Goal: Transaction & Acquisition: Purchase product/service

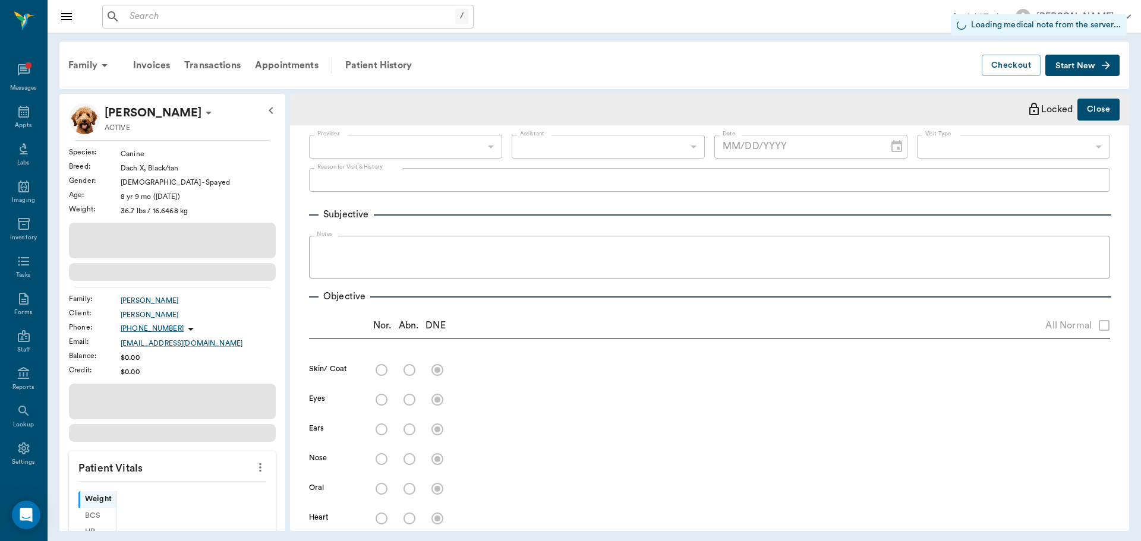
click at [229, 24] on input "text" at bounding box center [290, 16] width 330 height 17
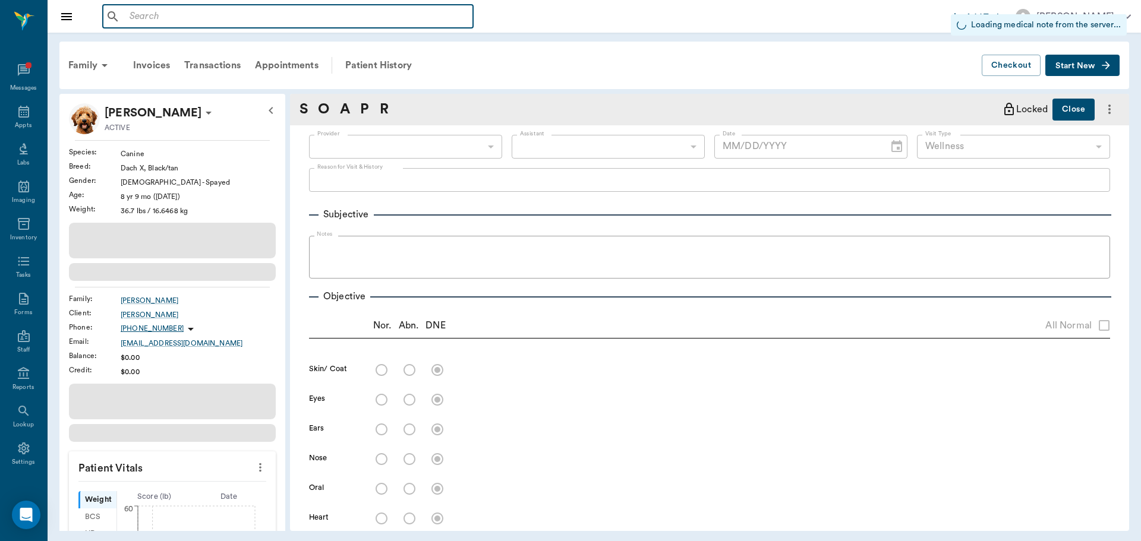
type input "63ec2f075fda476ae8351a4d"
type input "65d2be4f46e3a538d89b8c14"
type input "[DATE]"
type textarea "ALP 640, ALT 229, TP 9.2, Glu 118"
type input "1.00"
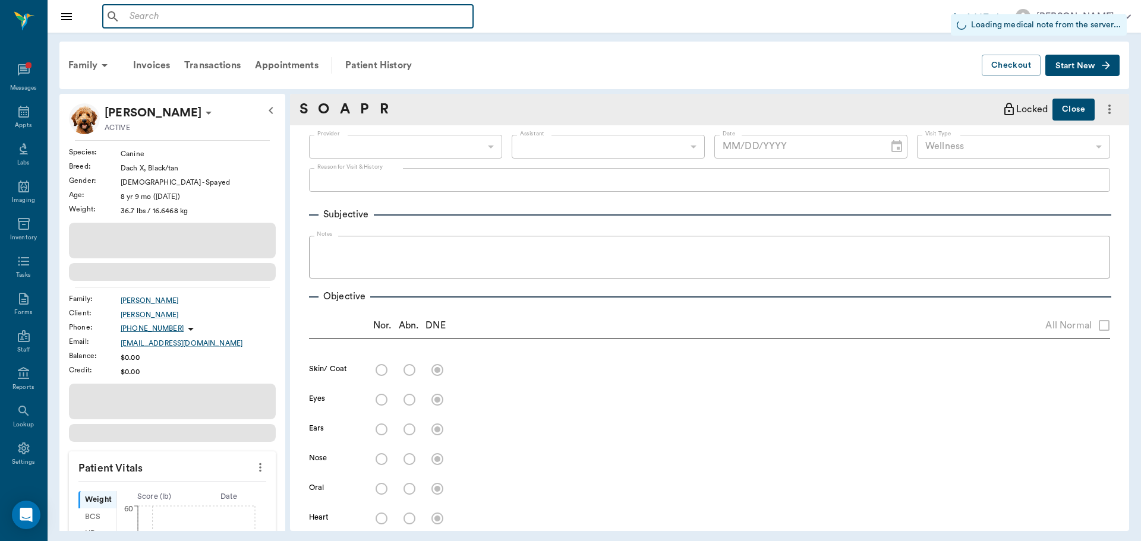
type input "30.00"
type input "12"
type input "30"
type textarea "Give 1 tablet daily by mouth."
type input "1.00"
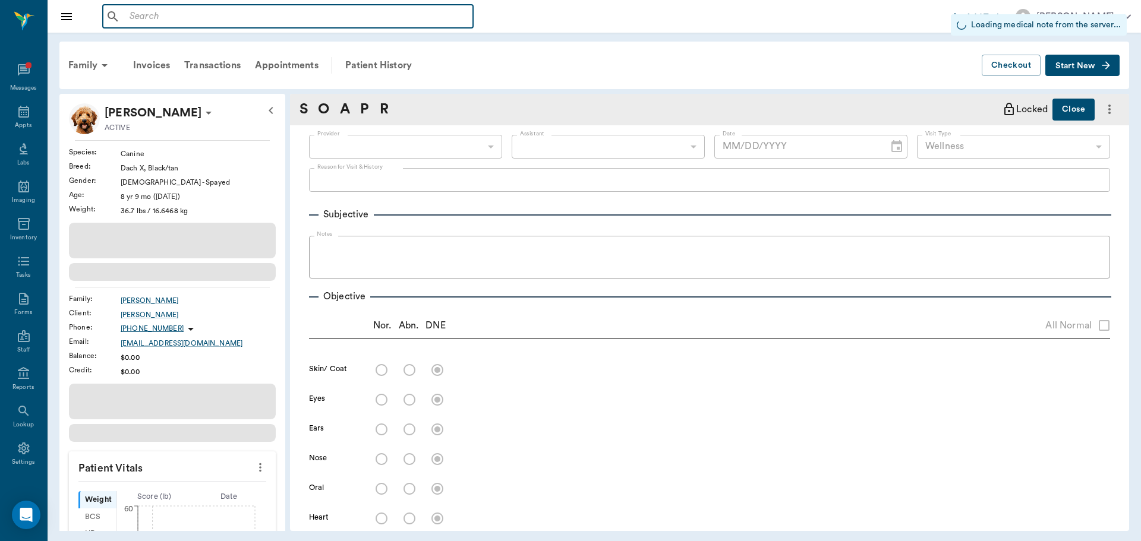
type textarea "T4 1.4 low normal"
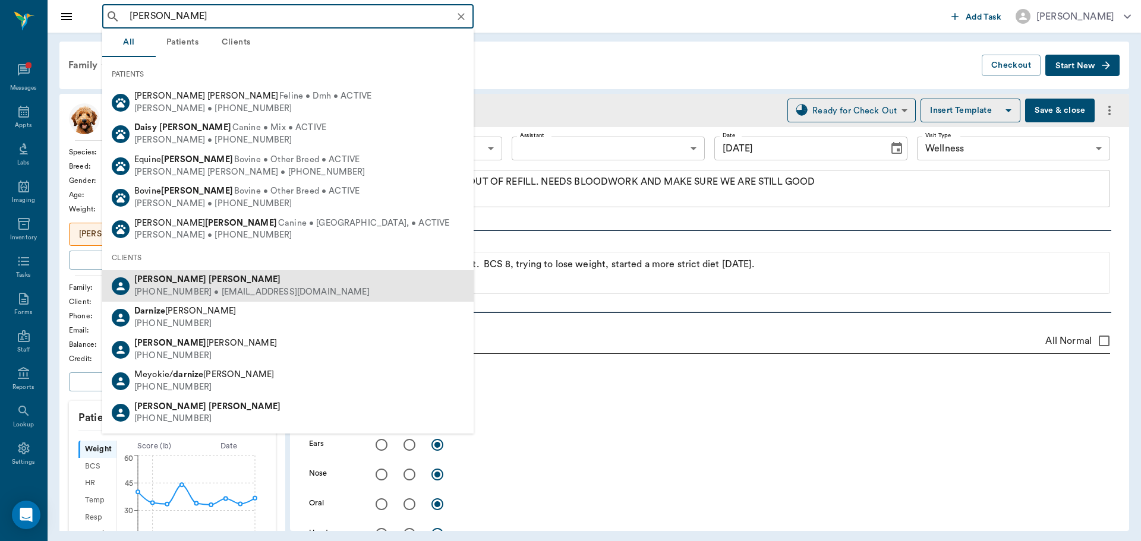
click at [179, 274] on div "[PERSON_NAME]" at bounding box center [251, 280] width 235 height 12
type input "[PERSON_NAME]"
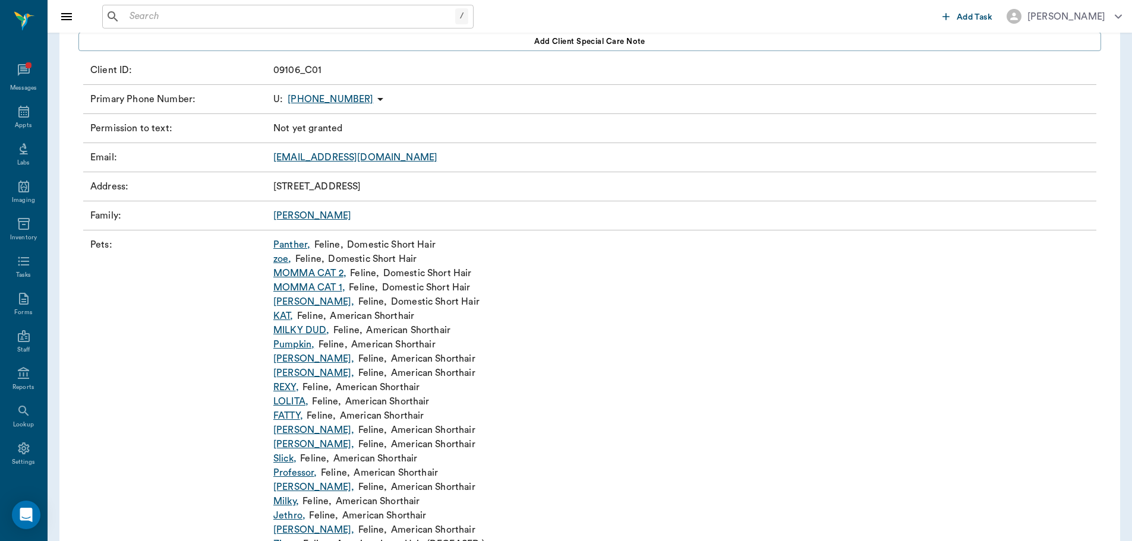
scroll to position [119, 0]
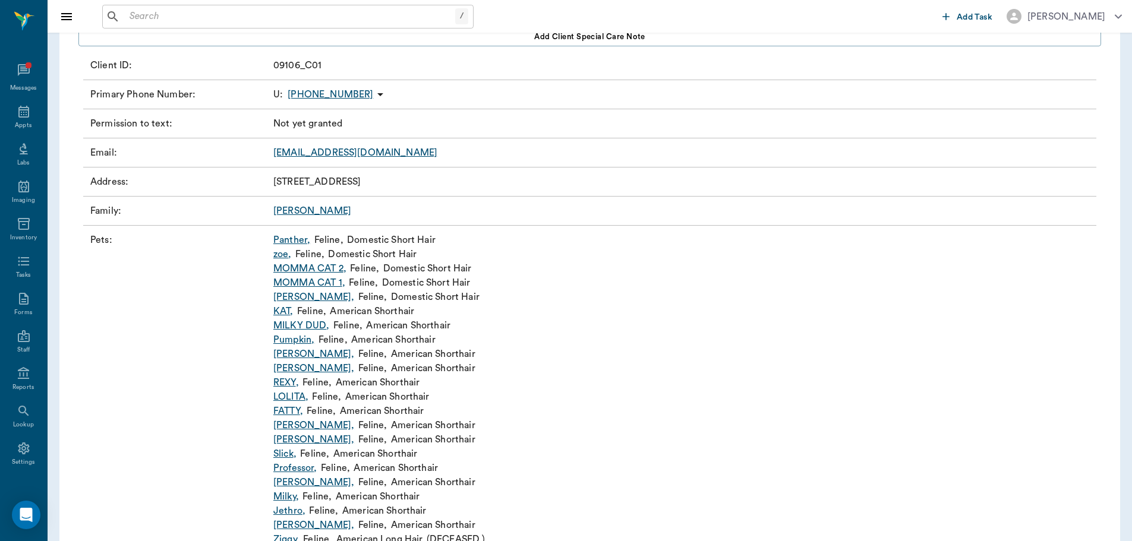
click at [283, 440] on link "[PERSON_NAME] ," at bounding box center [313, 440] width 81 height 14
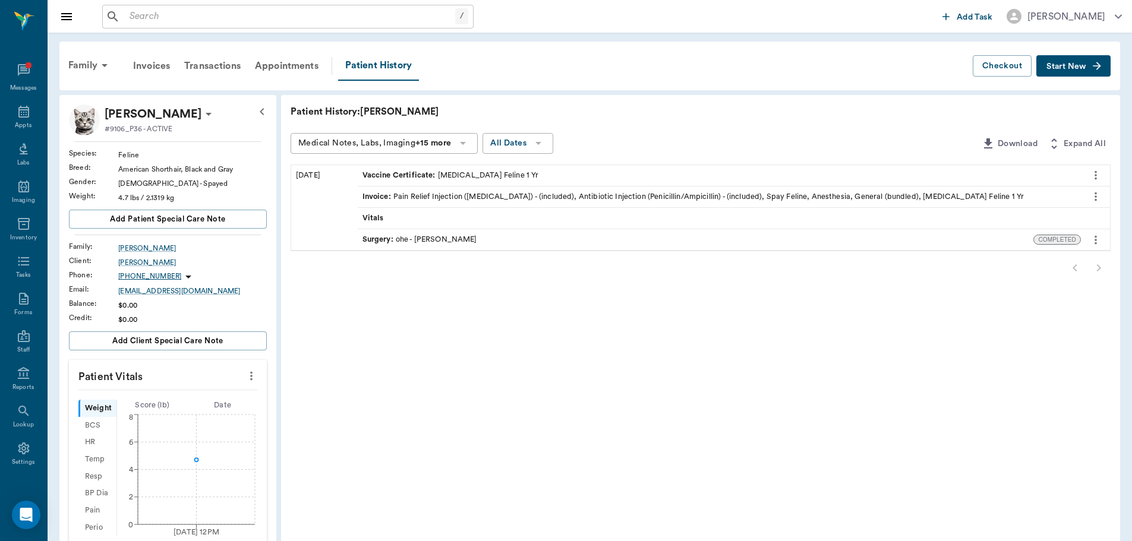
click at [1068, 71] on button "Start New" at bounding box center [1073, 66] width 74 height 22
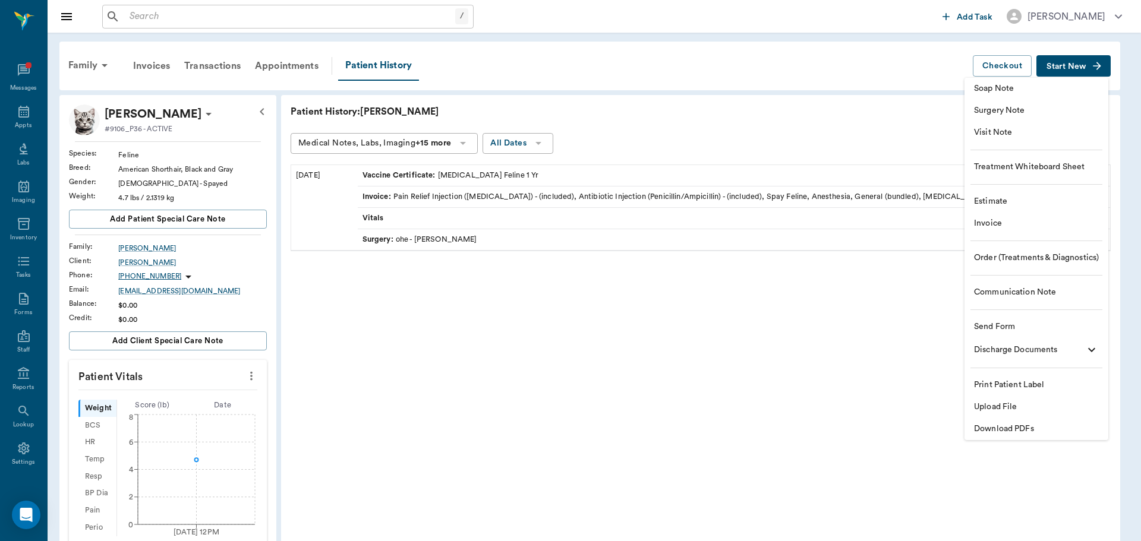
click at [1001, 225] on span "Invoice" at bounding box center [1036, 224] width 125 height 12
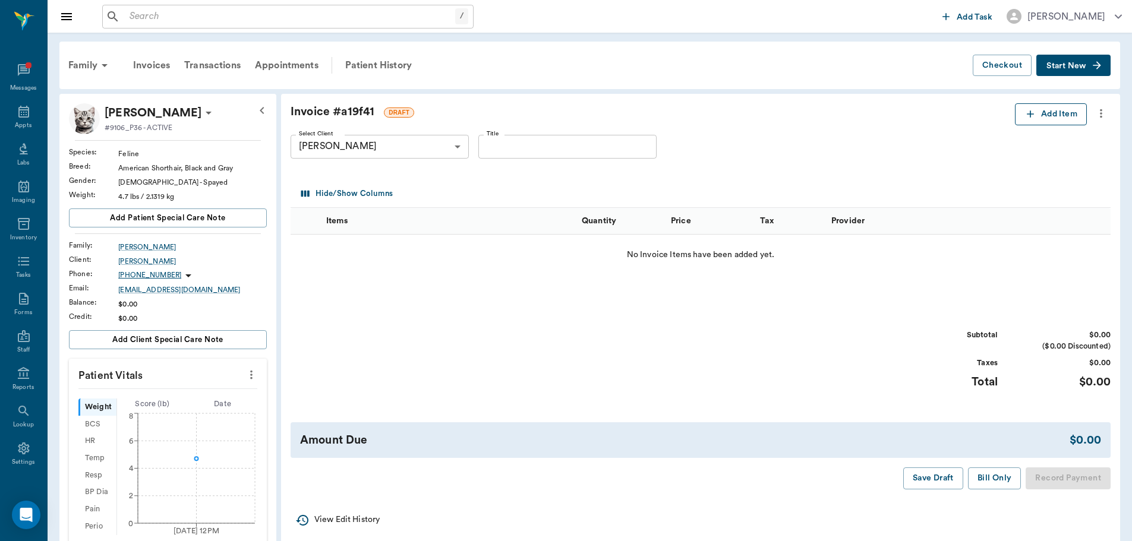
click at [1053, 119] on button "Add Item" at bounding box center [1051, 114] width 72 height 22
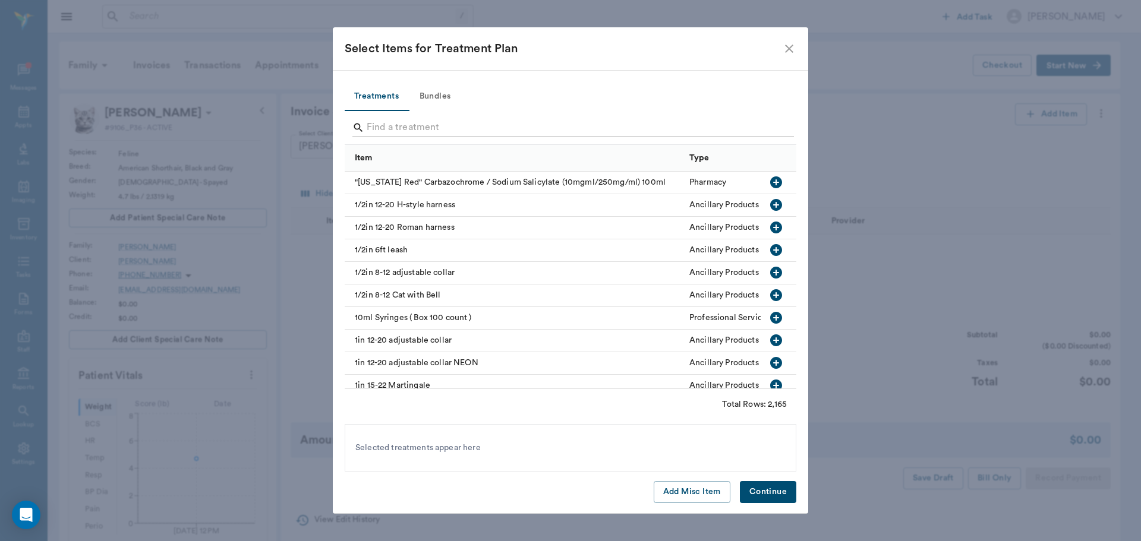
click at [416, 135] on input "Search" at bounding box center [571, 127] width 409 height 19
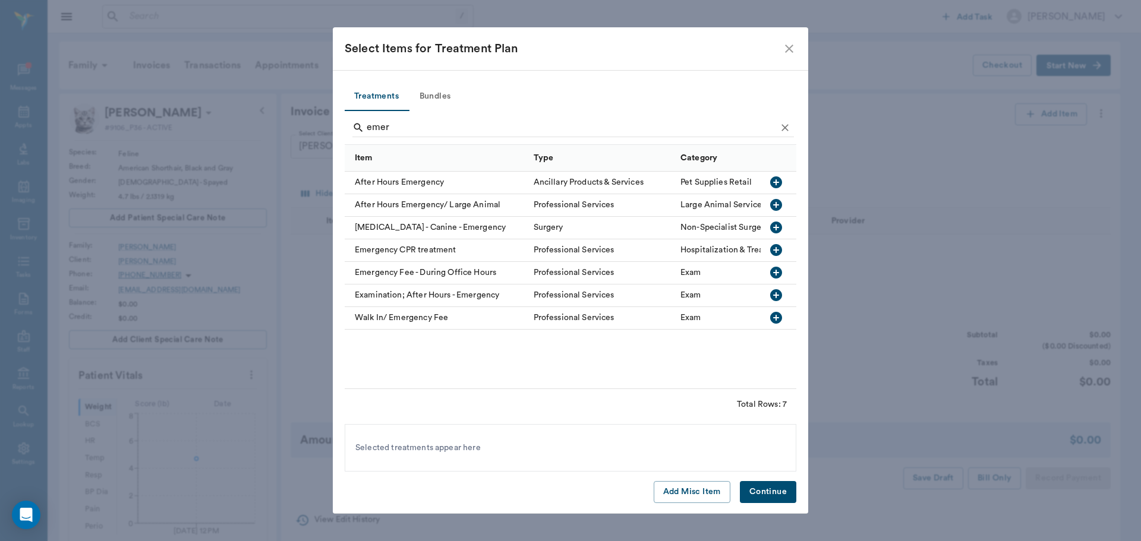
click at [776, 184] on icon "button" at bounding box center [776, 182] width 14 height 14
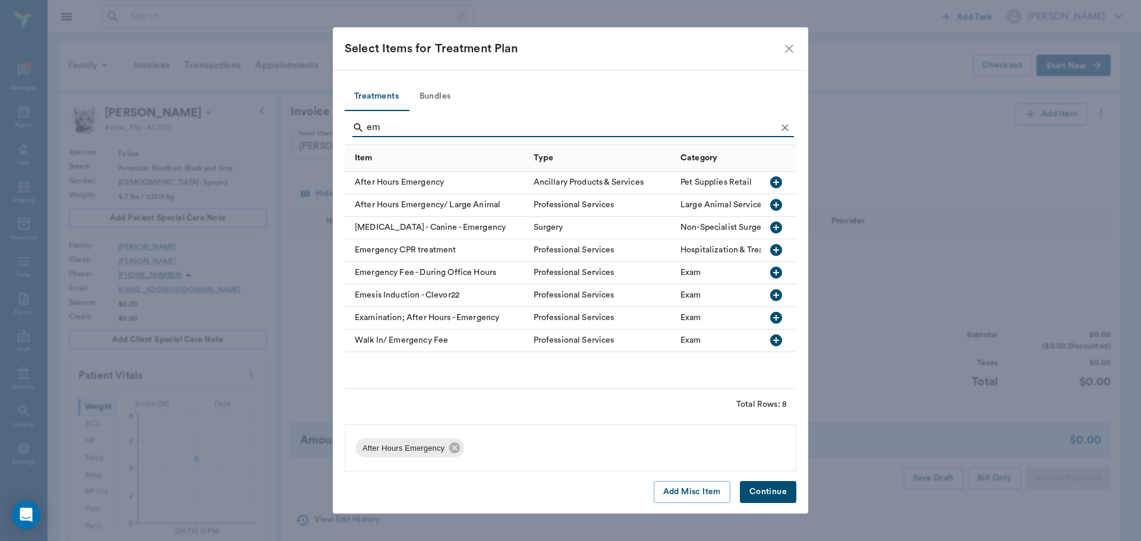
type input "e"
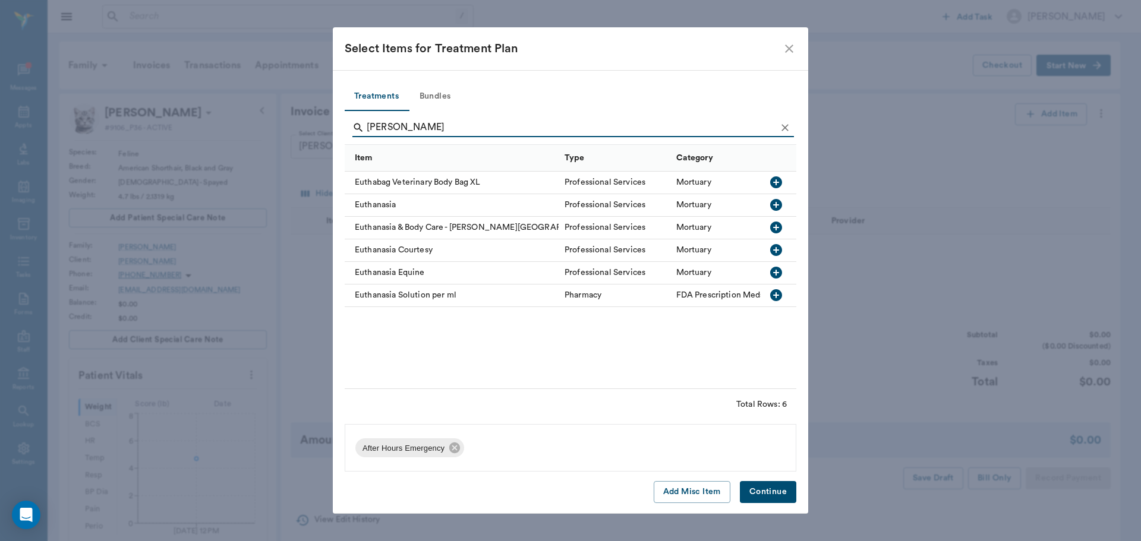
type input "[PERSON_NAME]"
click at [778, 203] on icon "button" at bounding box center [776, 205] width 12 height 12
click at [774, 487] on button "Continue" at bounding box center [768, 492] width 56 height 22
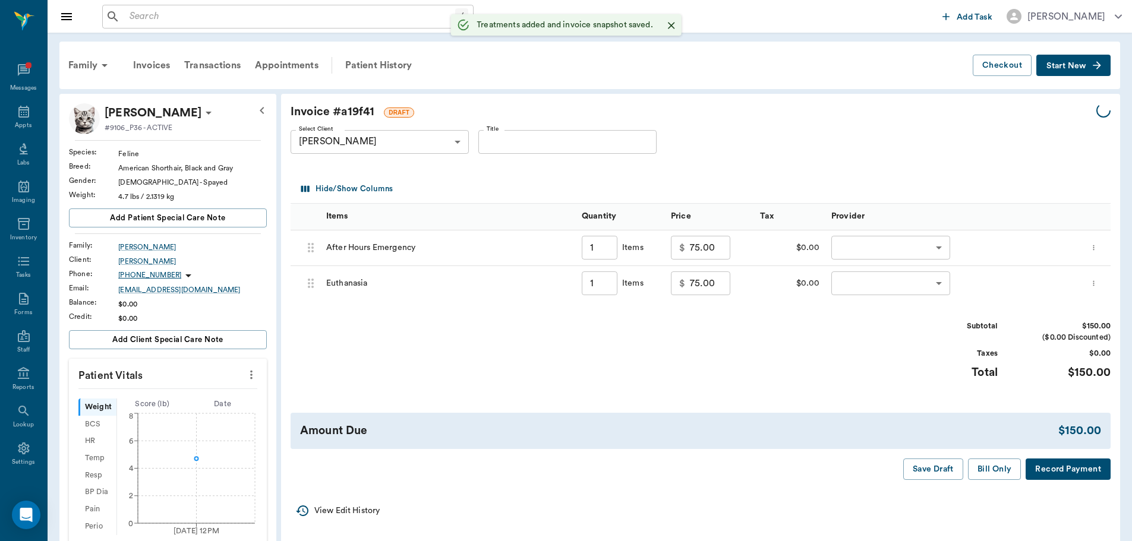
type input "1.00"
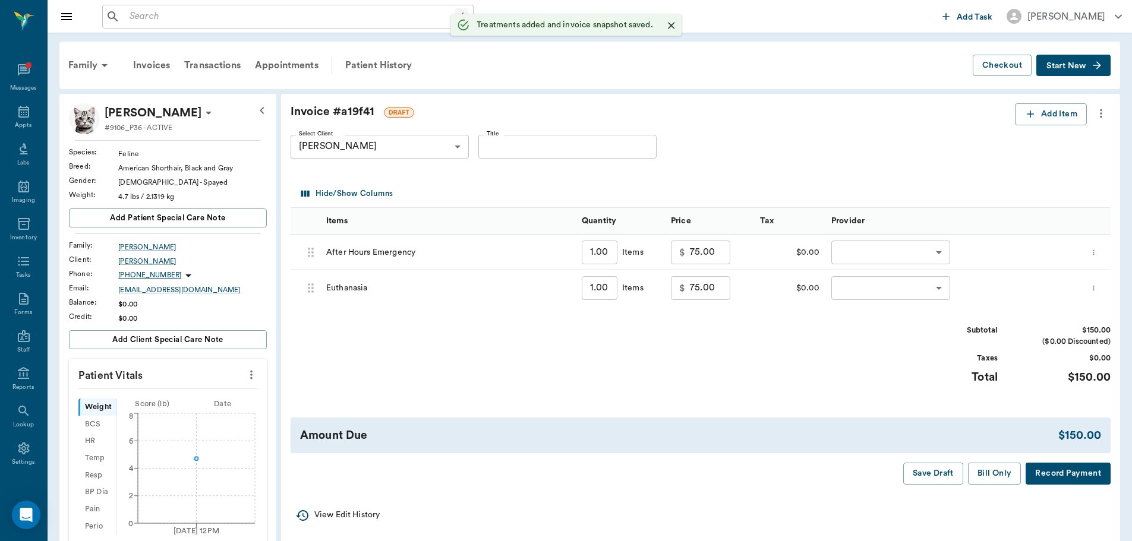
click at [707, 278] on input "75.00" at bounding box center [710, 288] width 40 height 24
type input "0.00"
click at [722, 257] on input "75.00" at bounding box center [710, 253] width 40 height 24
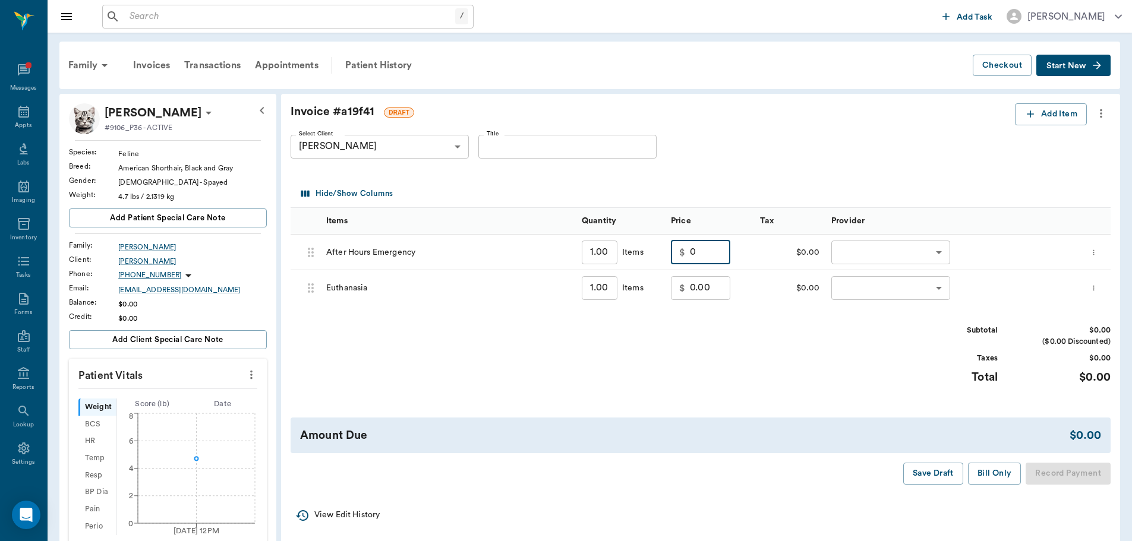
type input "0.00"
click at [929, 255] on body "/ ​ Add Task [PERSON_NAME] Nectar Messages Appts Labs Imaging Inventory Tasks F…" at bounding box center [570, 404] width 1141 height 808
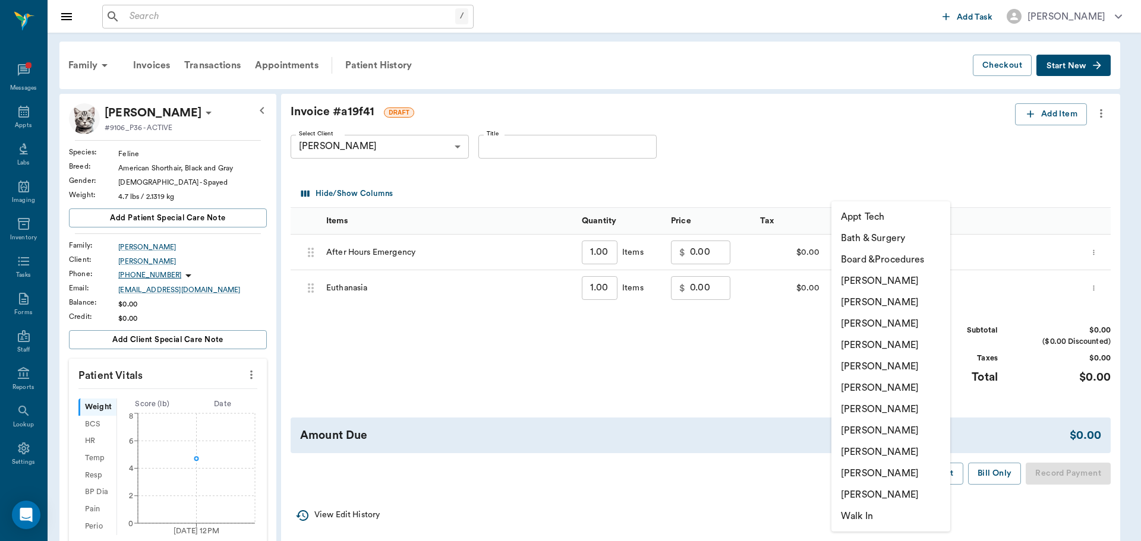
click at [912, 346] on li "[PERSON_NAME]" at bounding box center [890, 345] width 119 height 21
type input "none-63ec2f075fda476ae8351a4d"
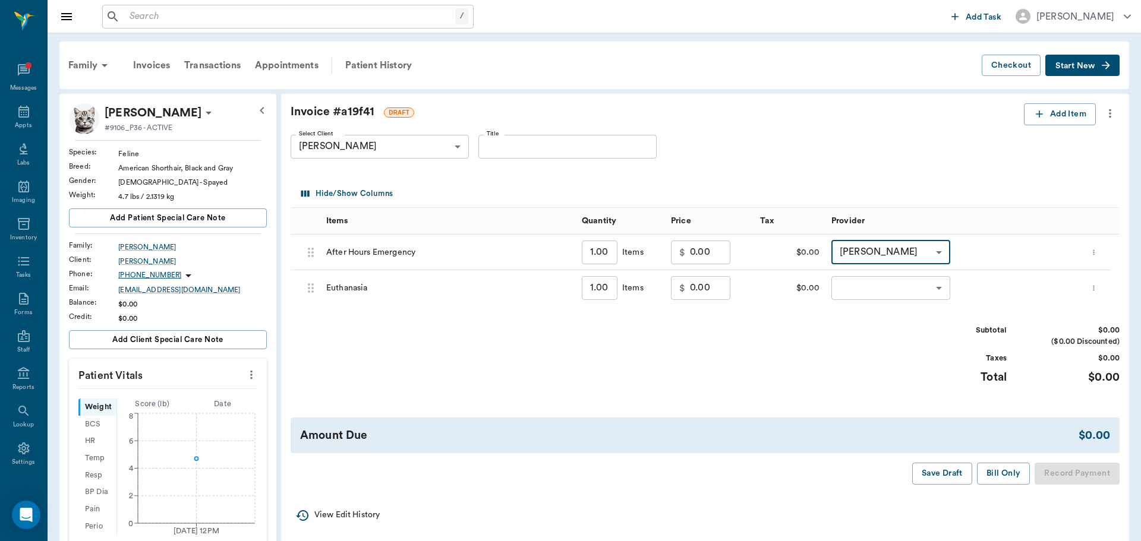
click at [932, 291] on body "/ ​ Add Task [PERSON_NAME] Nectar Messages Appts Labs Imaging Inventory Tasks F…" at bounding box center [570, 404] width 1141 height 808
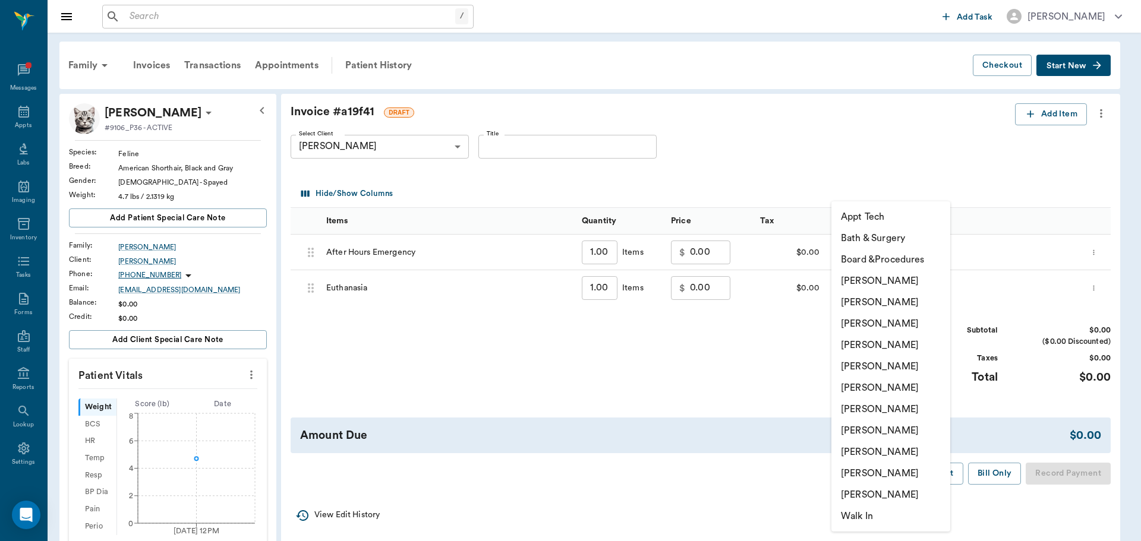
click at [909, 342] on li "[PERSON_NAME]" at bounding box center [890, 345] width 119 height 21
type input "none-63ec2f075fda476ae8351a4d"
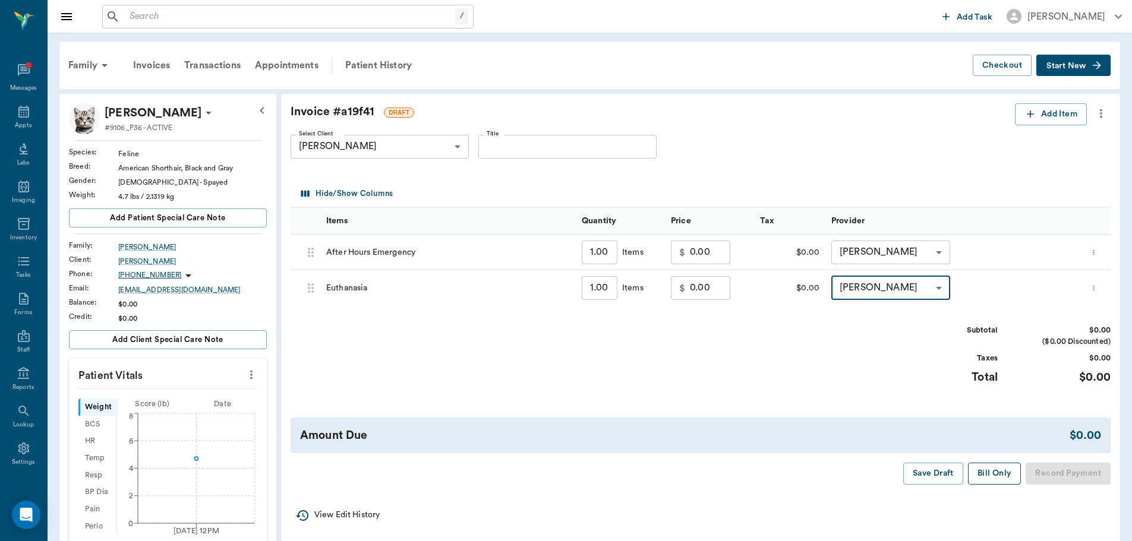
click at [991, 478] on button "Bill Only" at bounding box center [994, 474] width 53 height 22
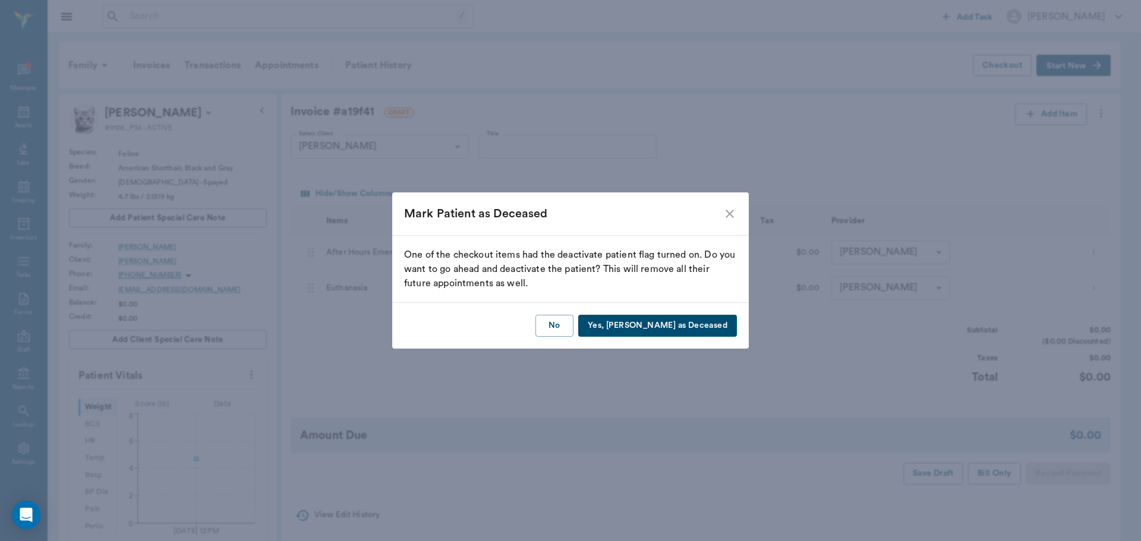
click at [672, 326] on button "Yes, [PERSON_NAME] as Deceased" at bounding box center [657, 326] width 159 height 22
